Goal: Task Accomplishment & Management: Complete application form

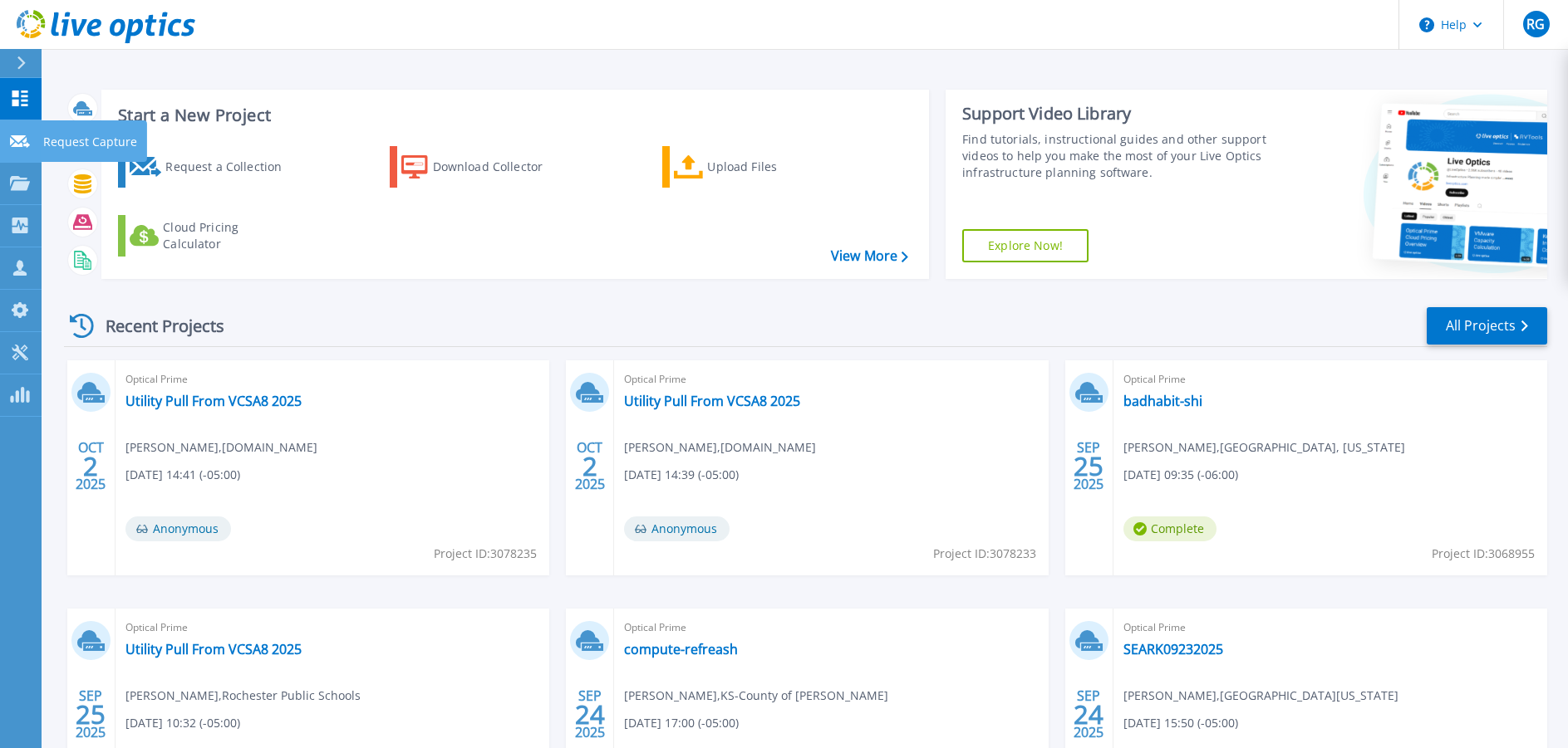
click at [12, 139] on icon at bounding box center [19, 142] width 20 height 12
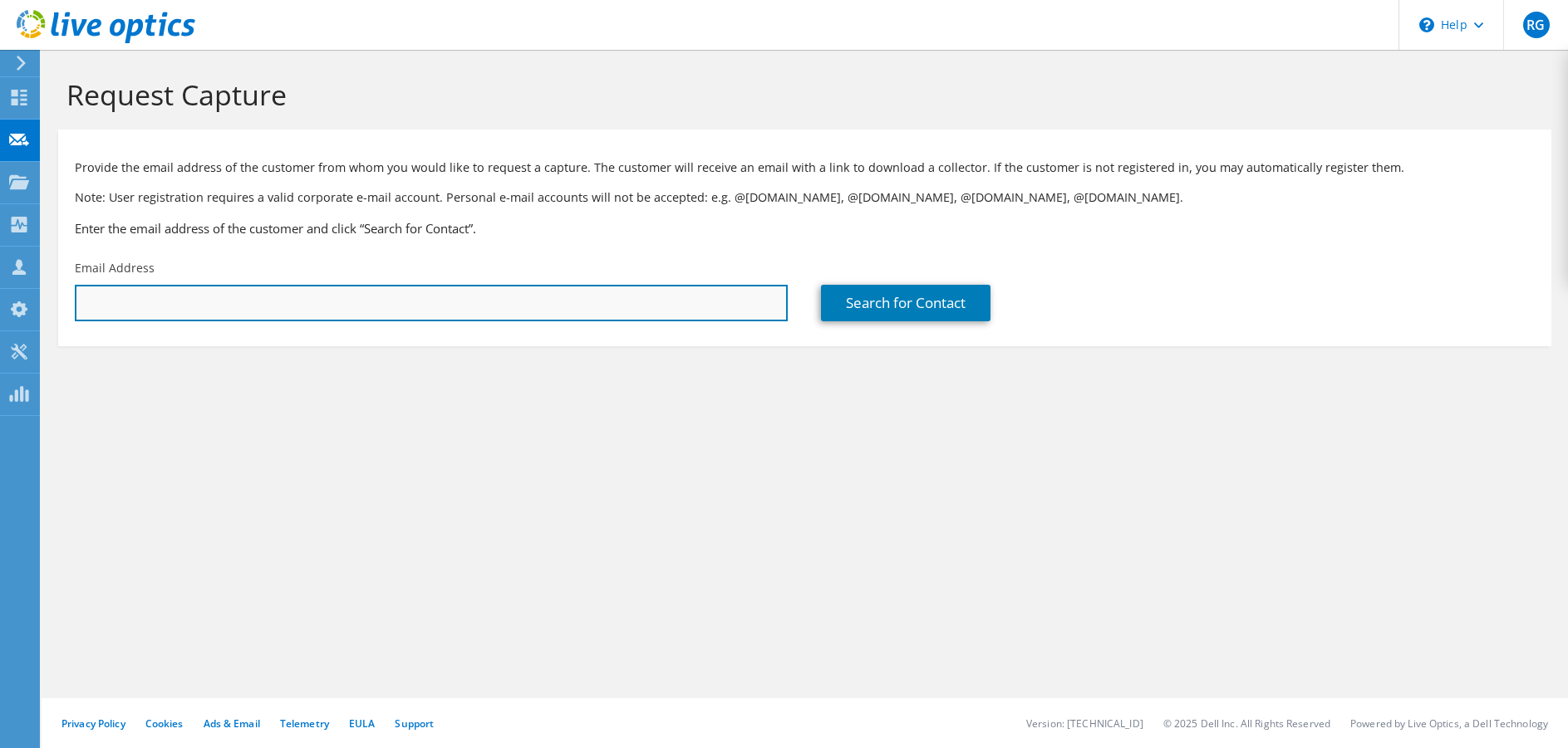
click at [183, 302] on input "text" at bounding box center [431, 303] width 713 height 36
paste input "[EMAIL_ADDRESS][DOMAIN_NAME]"
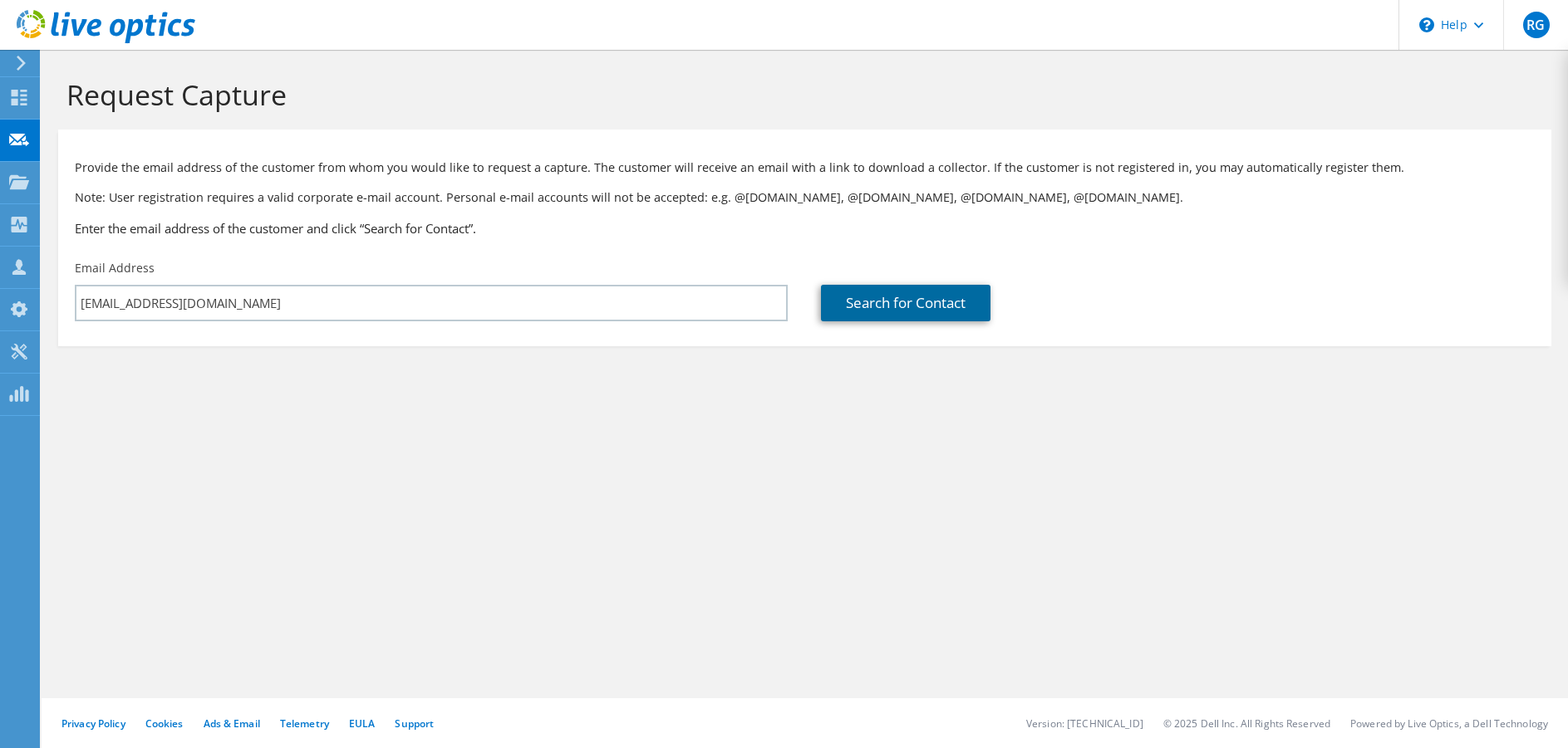
click at [859, 306] on link "Search for Contact" at bounding box center [906, 303] width 169 height 36
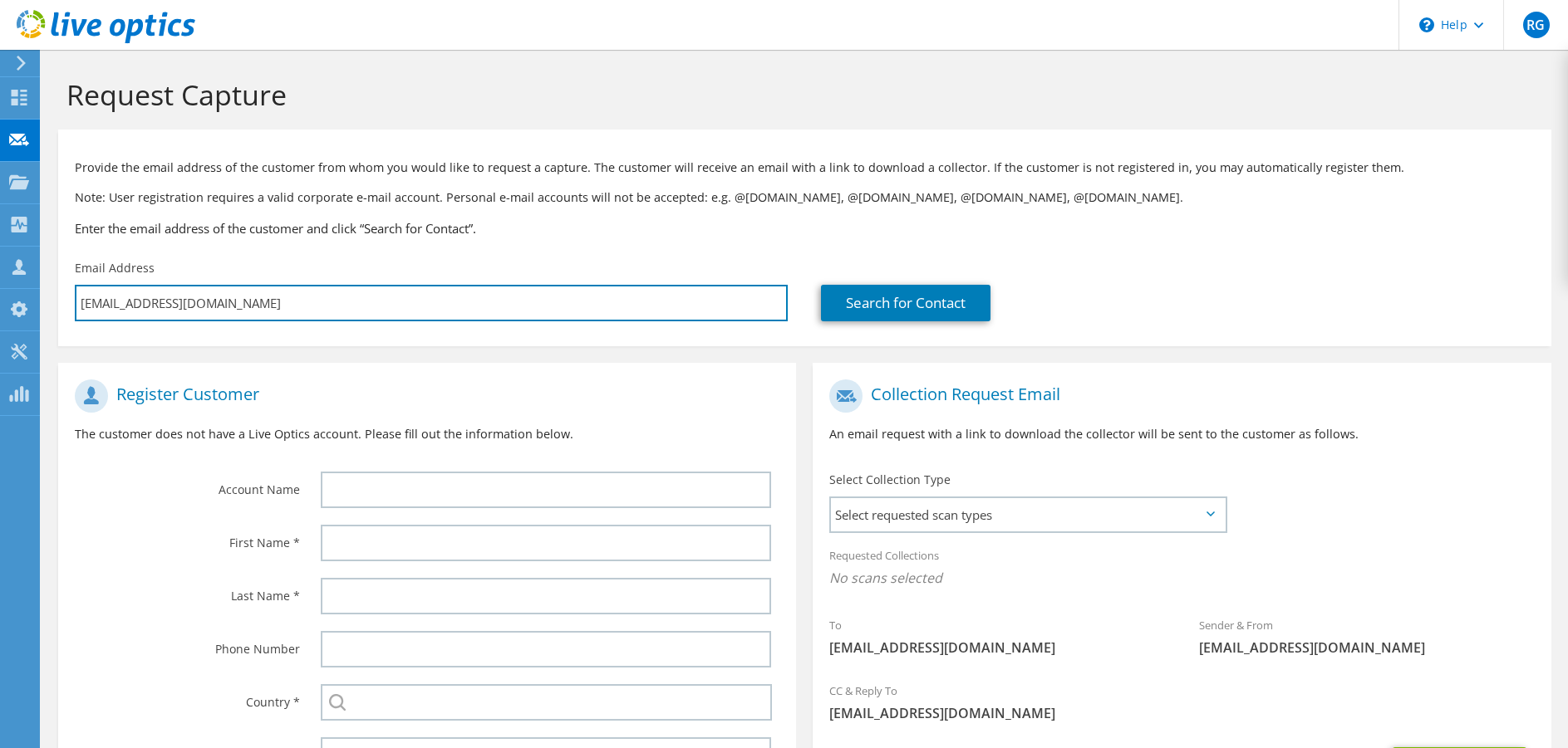
drag, startPoint x: 270, startPoint y: 308, endPoint x: 72, endPoint y: 308, distance: 198.0
click at [72, 308] on div "Email Address [EMAIL_ADDRESS][DOMAIN_NAME]" at bounding box center [431, 291] width 746 height 78
paste input "[DOMAIN_NAME]"
type input "[EMAIL_ADDRESS][DOMAIN_NAME]"
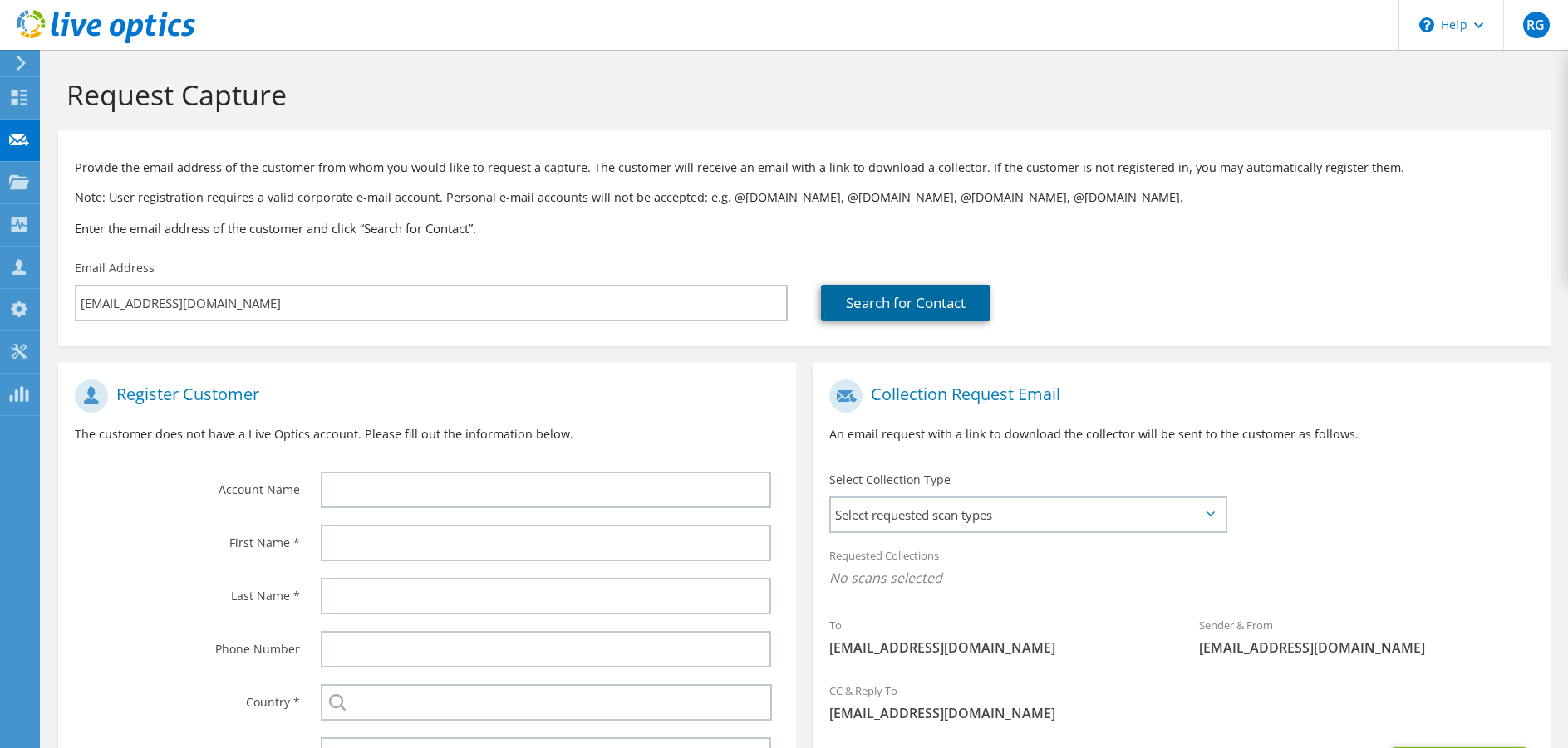
click at [887, 295] on link "Search for Contact" at bounding box center [906, 303] width 169 height 36
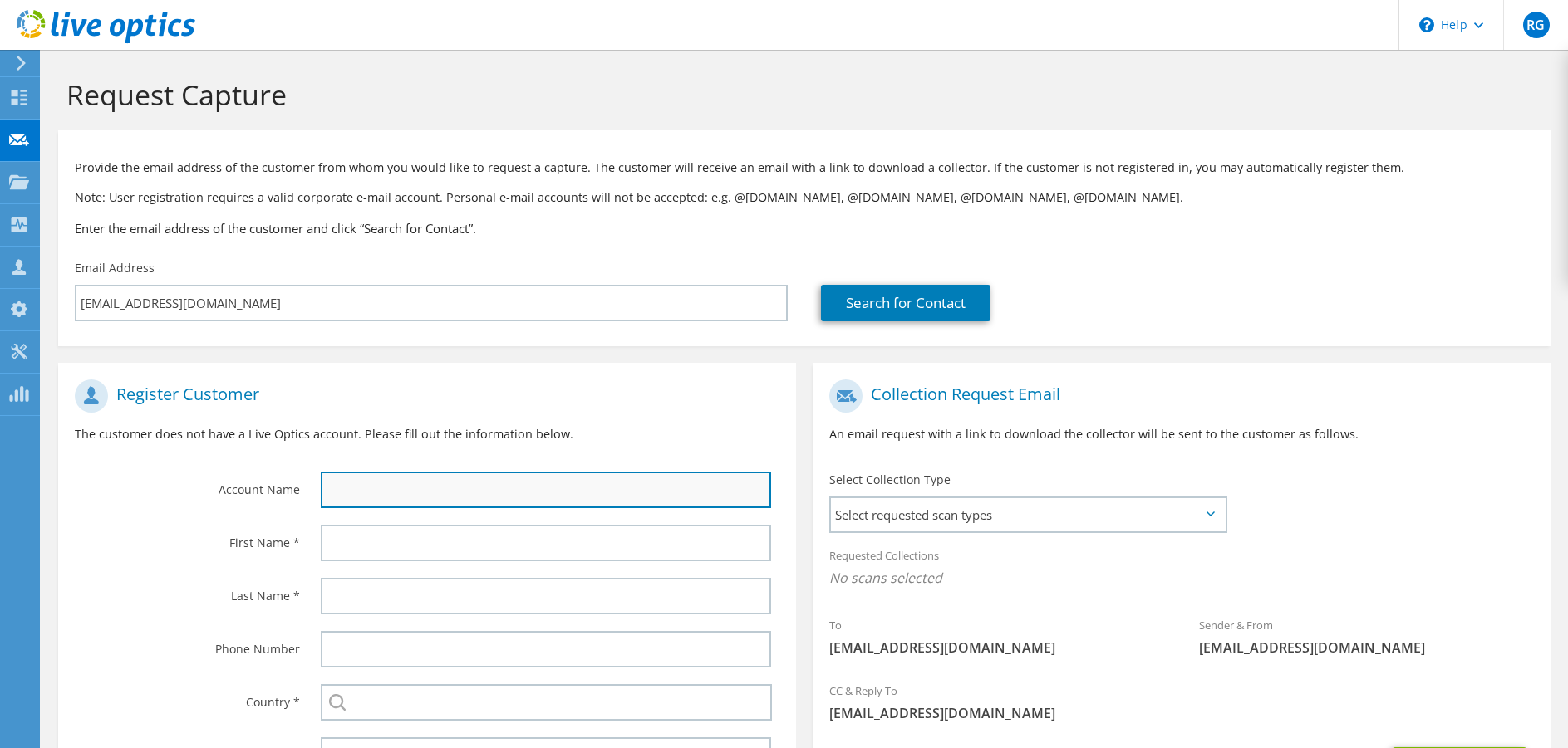
click at [350, 487] on input "text" at bounding box center [546, 490] width 450 height 36
paste input "OK-City of [GEOGRAPHIC_DATA]"
type input "OK-City of [GEOGRAPHIC_DATA]"
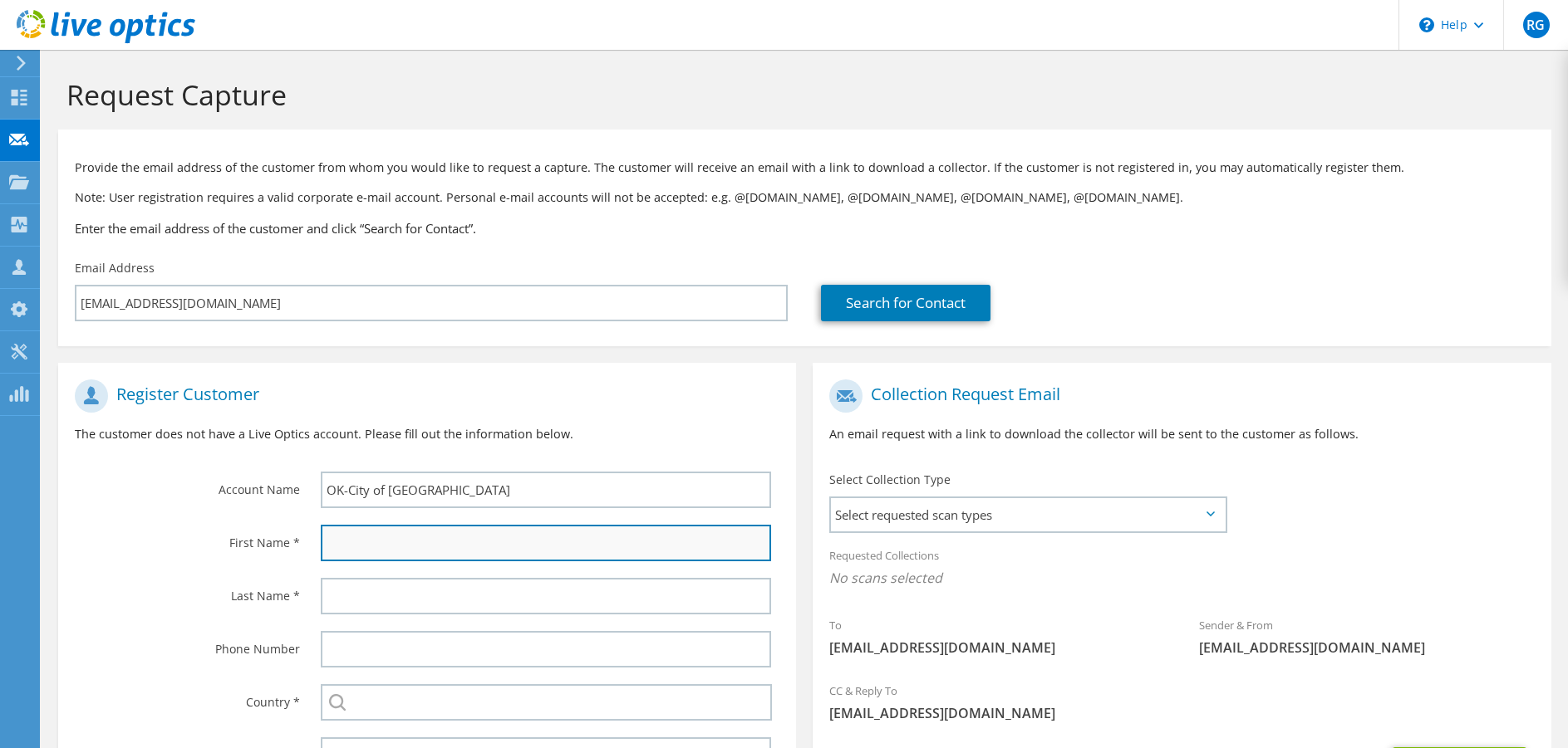
click at [364, 537] on input "text" at bounding box center [546, 543] width 450 height 36
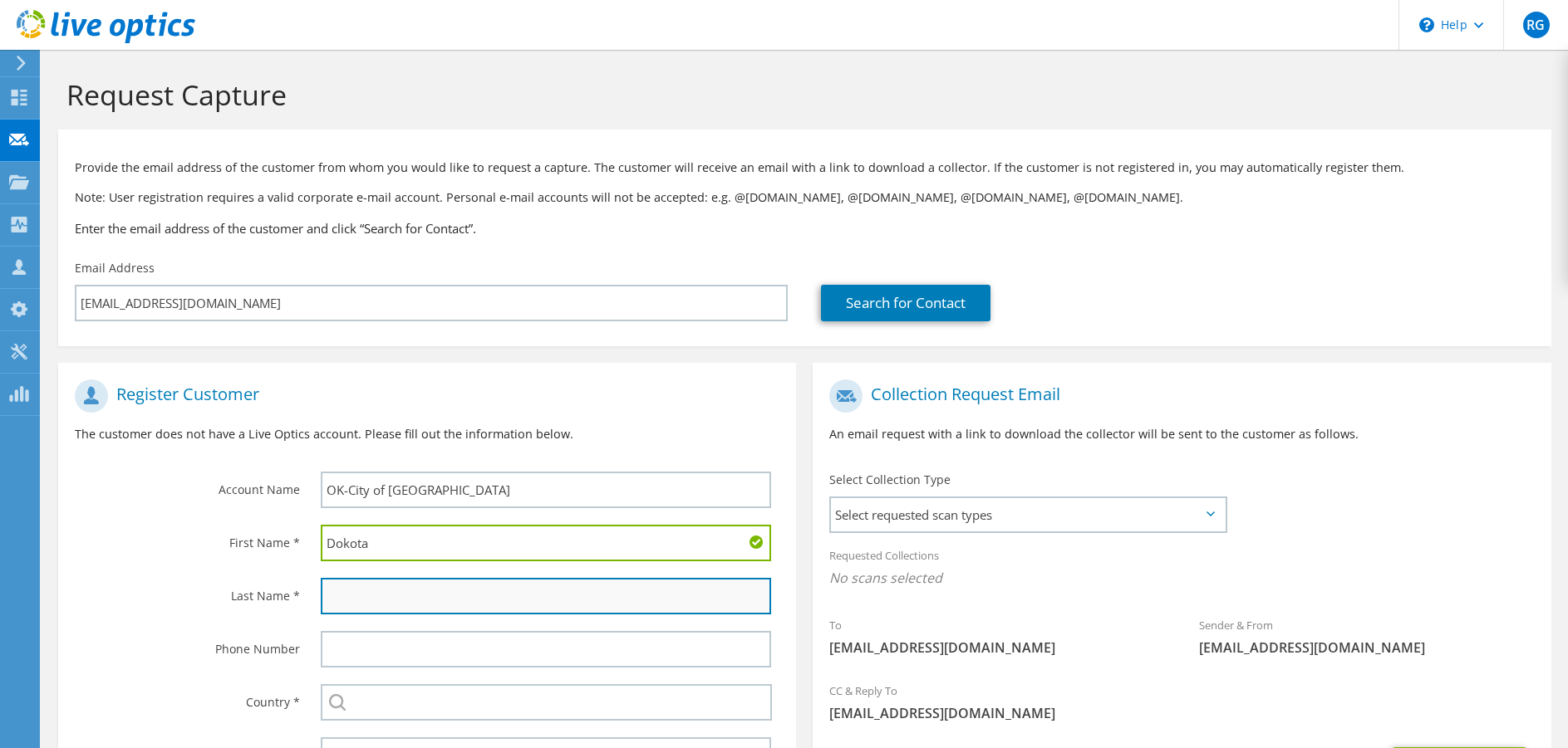
click at [550, 600] on input "text" at bounding box center [546, 596] width 450 height 36
click at [343, 546] on input "Dokota" at bounding box center [546, 543] width 450 height 36
type input "Dakota"
click at [376, 592] on input "text" at bounding box center [546, 596] width 450 height 36
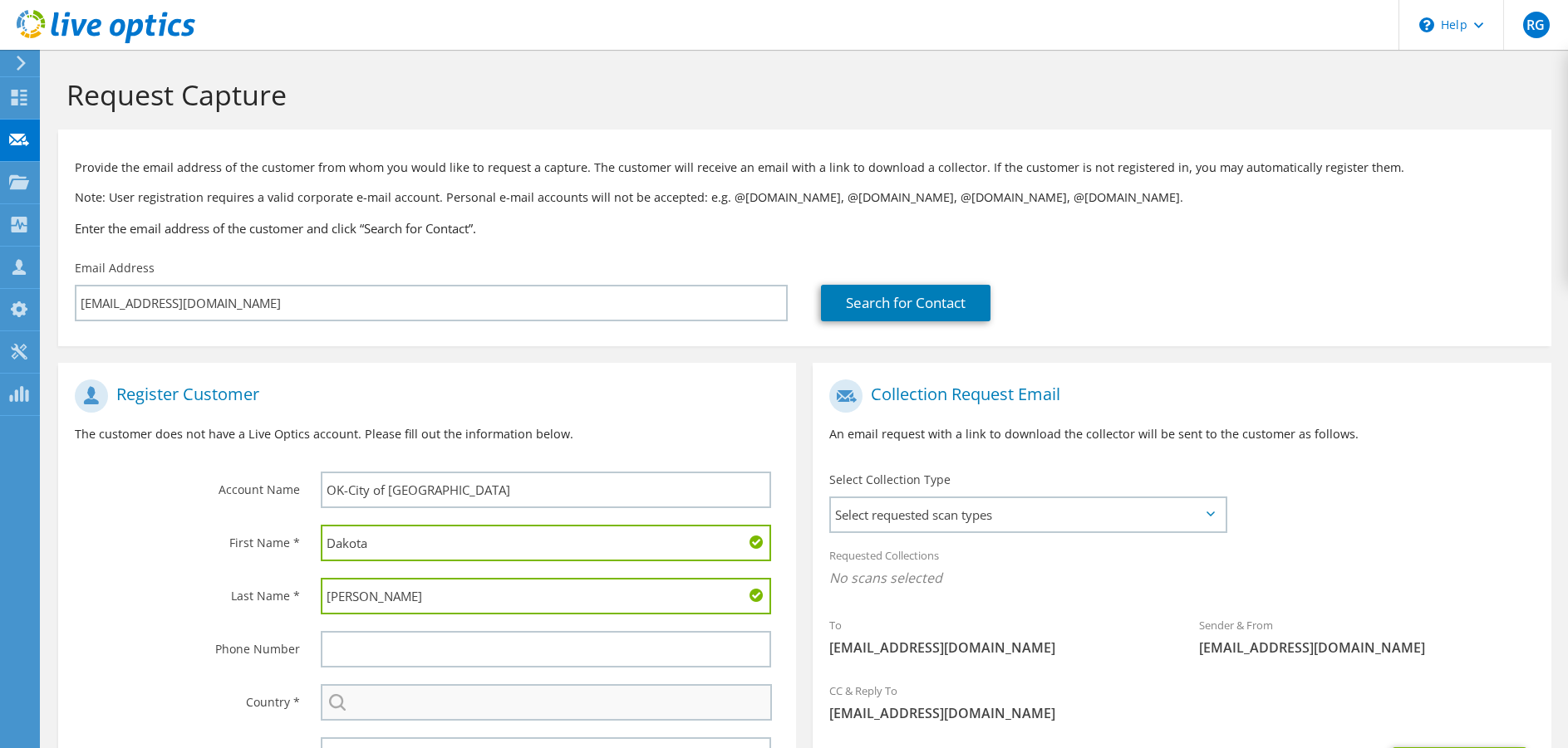
type input "[PERSON_NAME]"
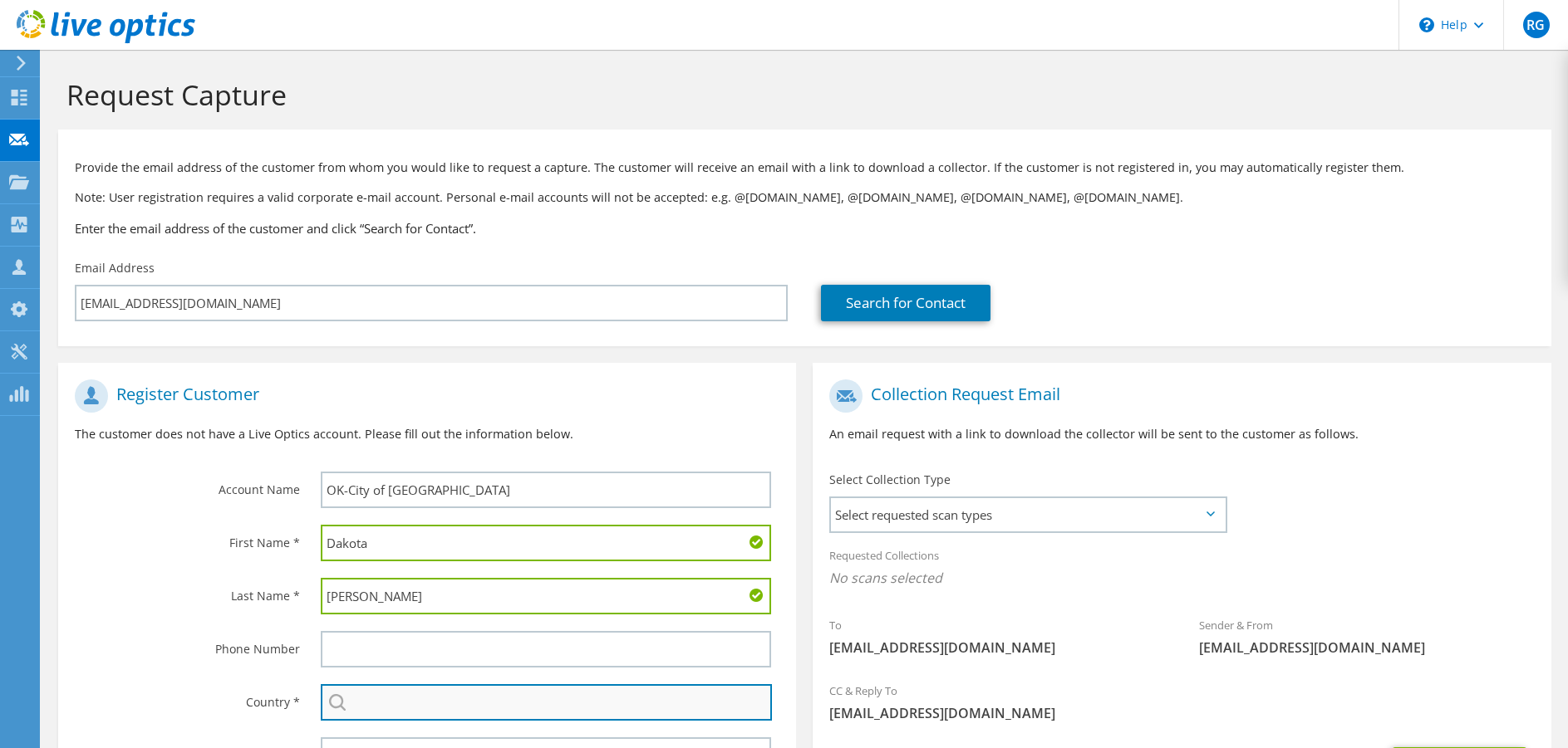
click at [444, 698] on input "text" at bounding box center [546, 703] width 451 height 36
click at [488, 738] on li "[GEOGRAPHIC_DATA]" at bounding box center [546, 732] width 449 height 23
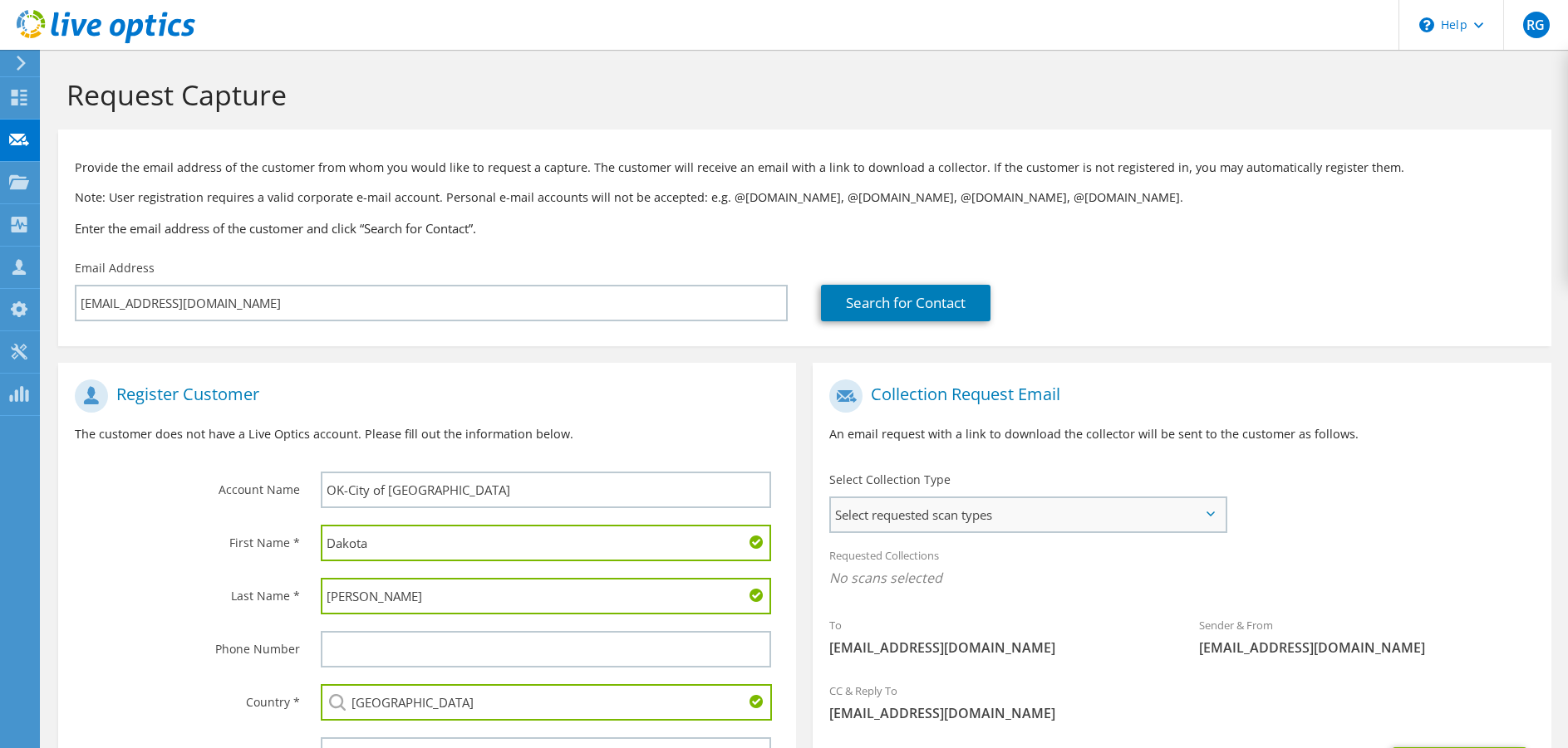
type input "[GEOGRAPHIC_DATA]"
click at [1026, 516] on span "Select requested scan types" at bounding box center [1027, 515] width 393 height 33
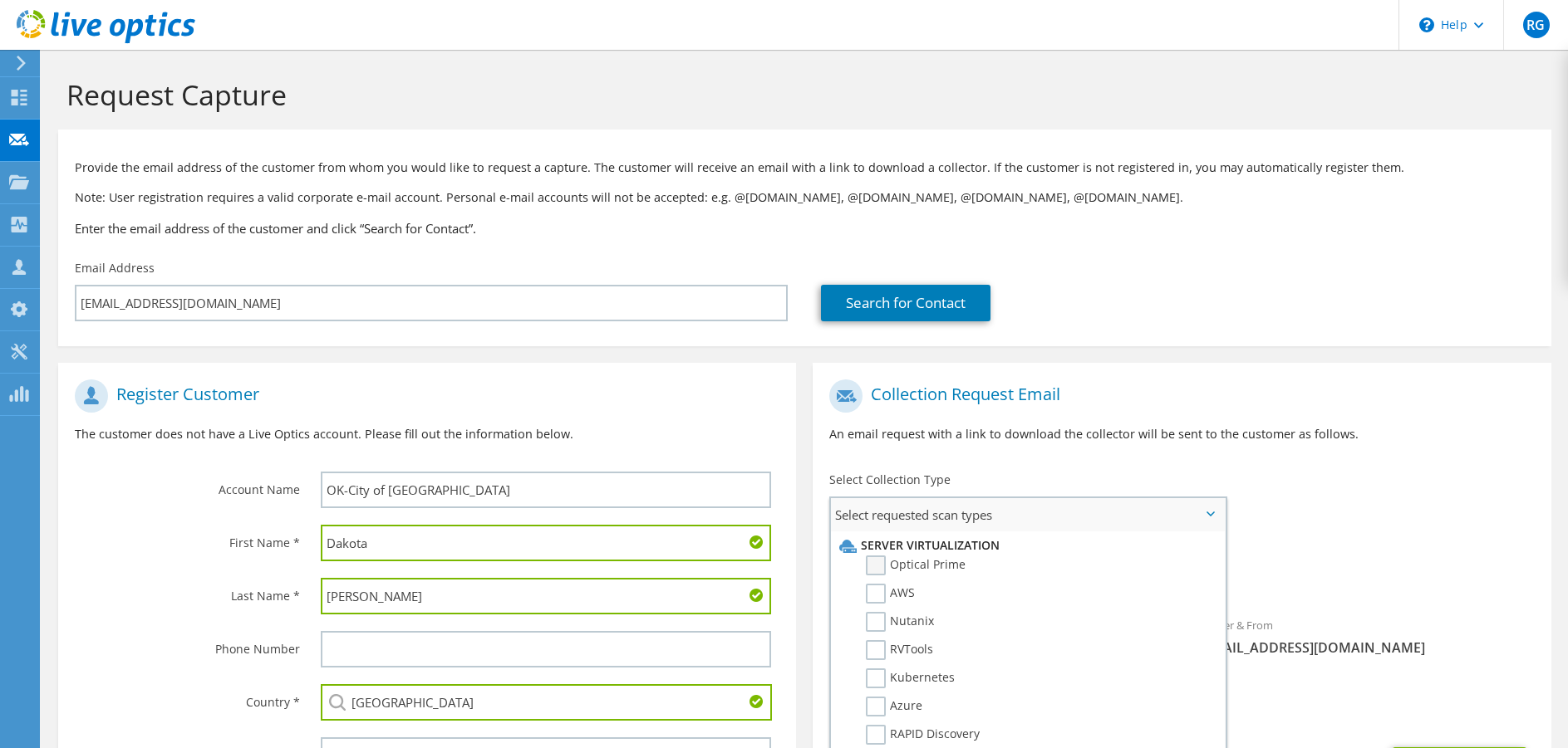
click at [940, 567] on label "Optical Prime" at bounding box center [915, 566] width 100 height 20
click at [0, 0] on input "Optical Prime" at bounding box center [0, 0] width 0 height 0
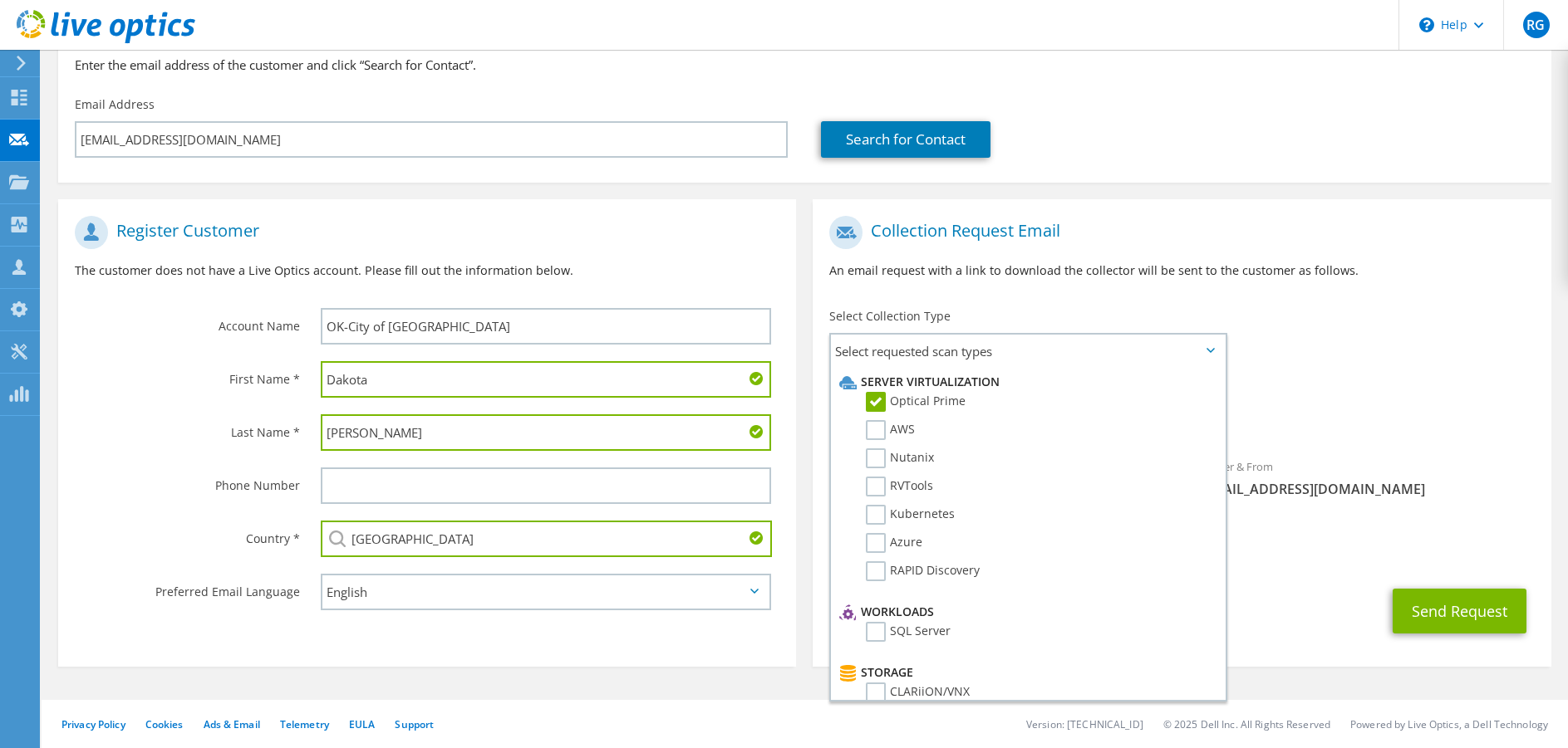
scroll to position [165, 0]
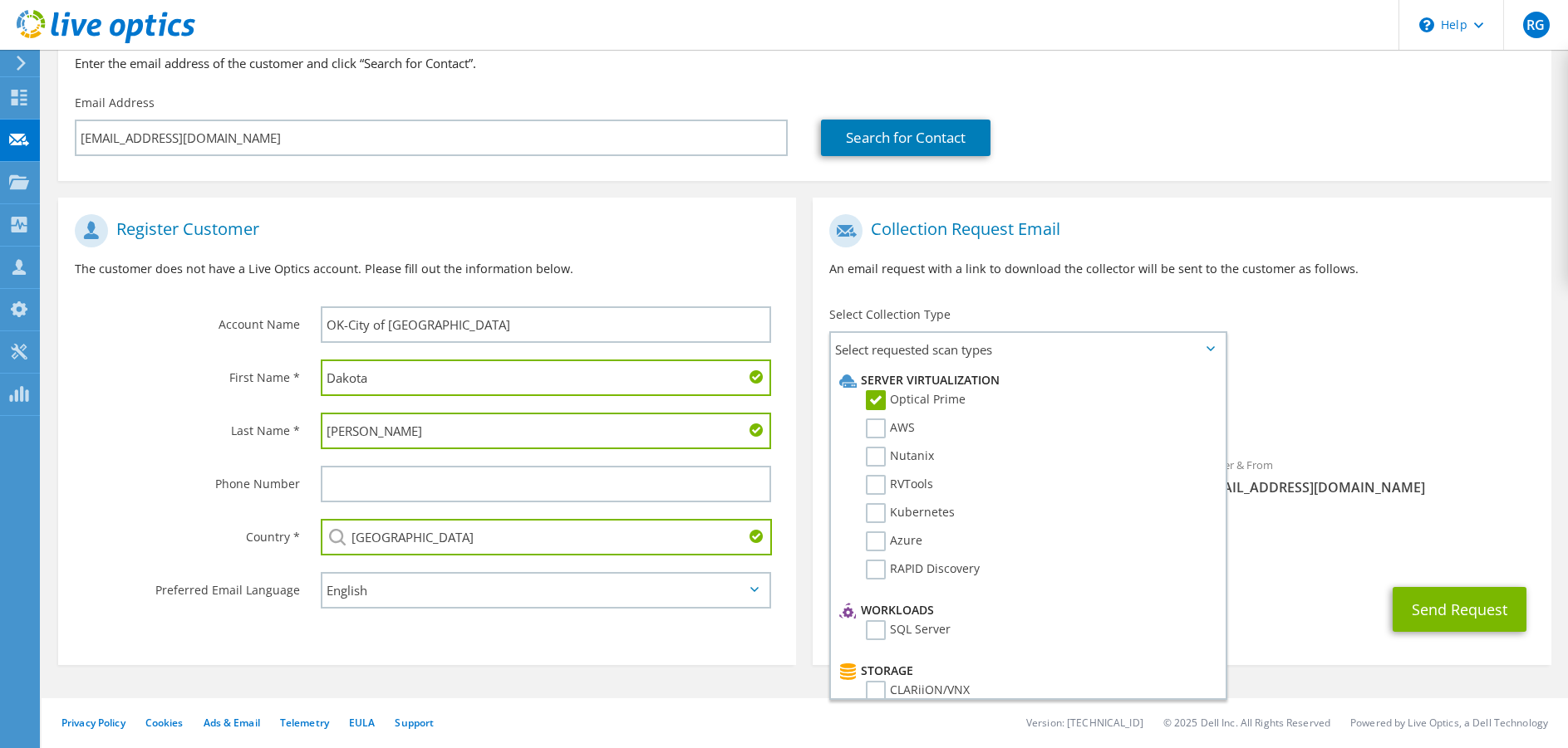
click at [1351, 559] on span "[EMAIL_ADDRESS][DOMAIN_NAME]" at bounding box center [1181, 553] width 705 height 18
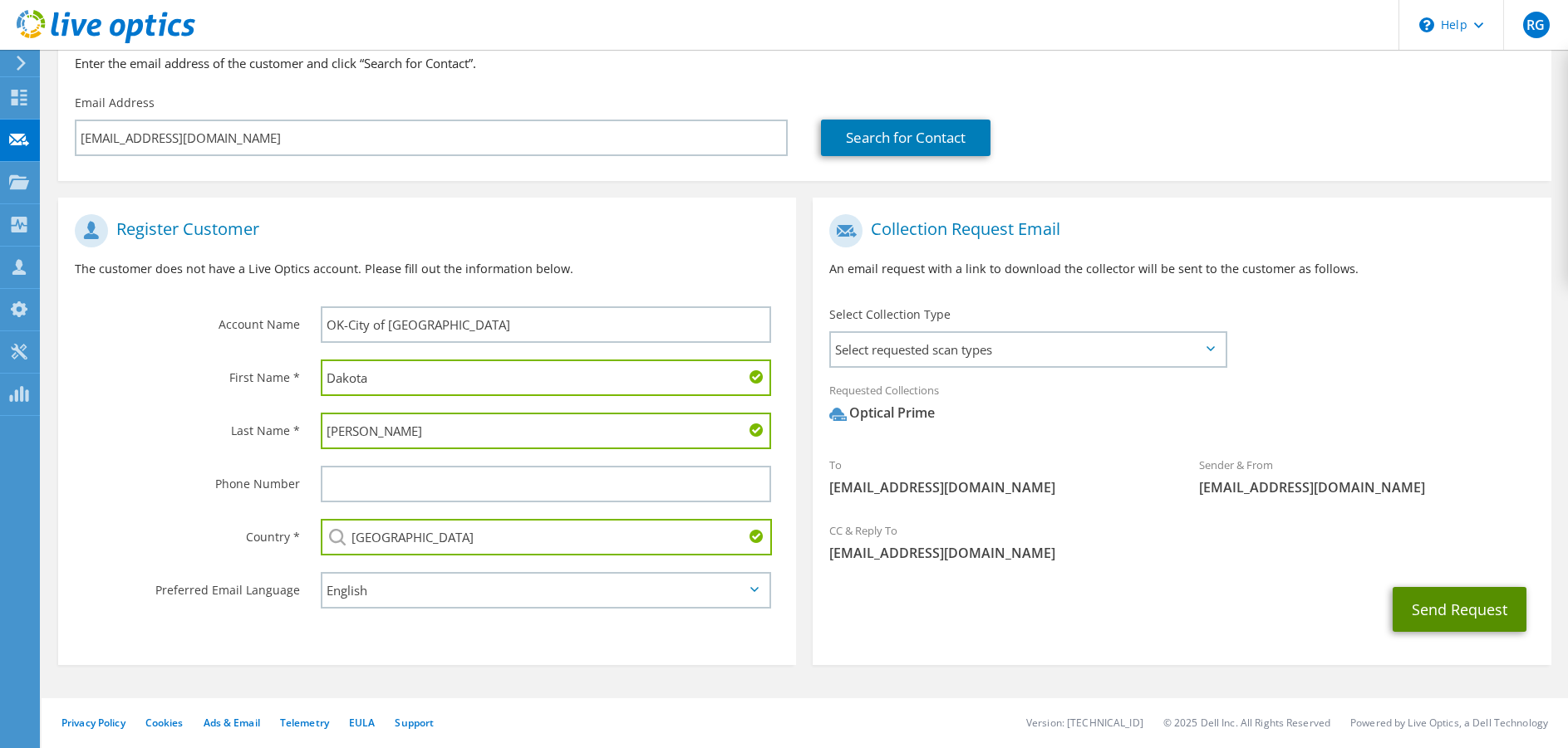
click at [1450, 606] on button "Send Request" at bounding box center [1459, 610] width 134 height 45
